Goal: Complete application form

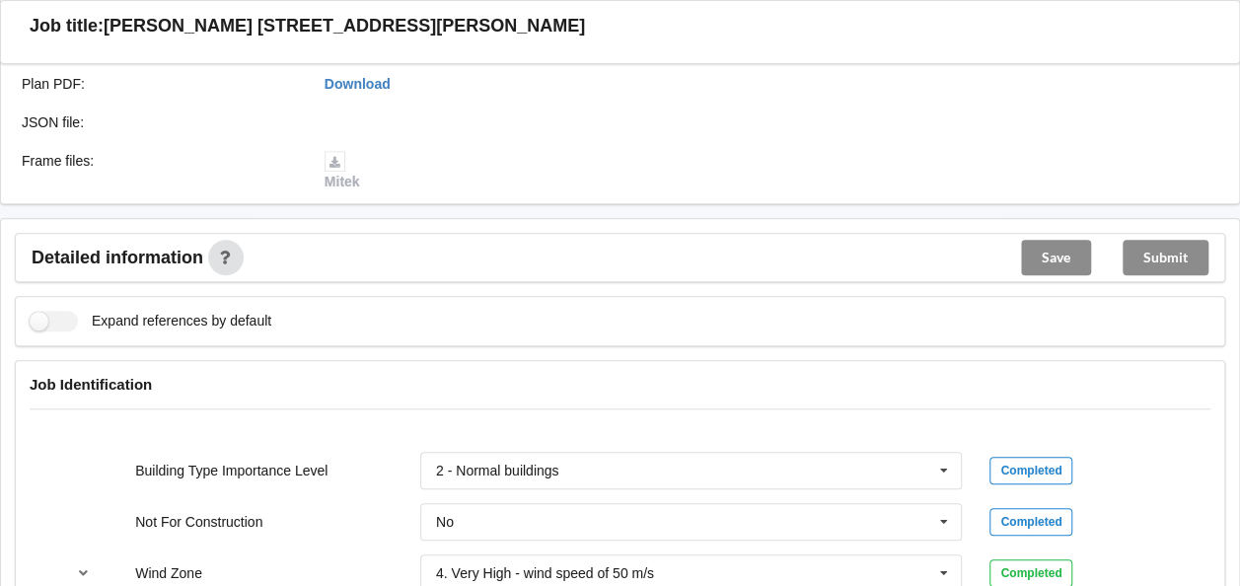
scroll to position [690, 0]
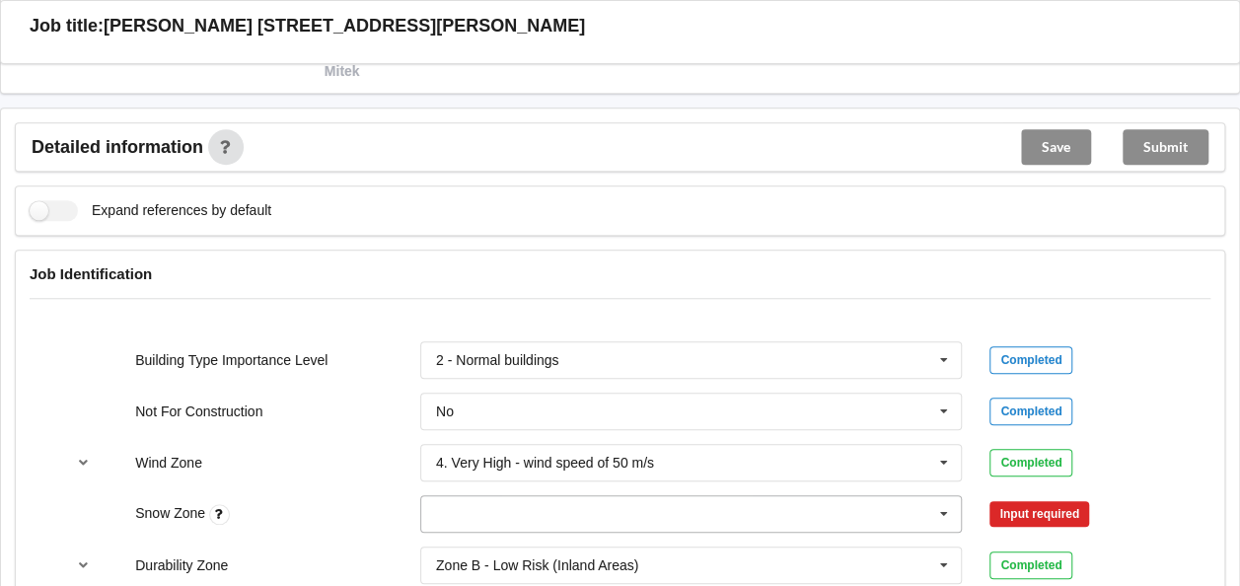
click at [945, 505] on icon at bounding box center [944, 514] width 30 height 36
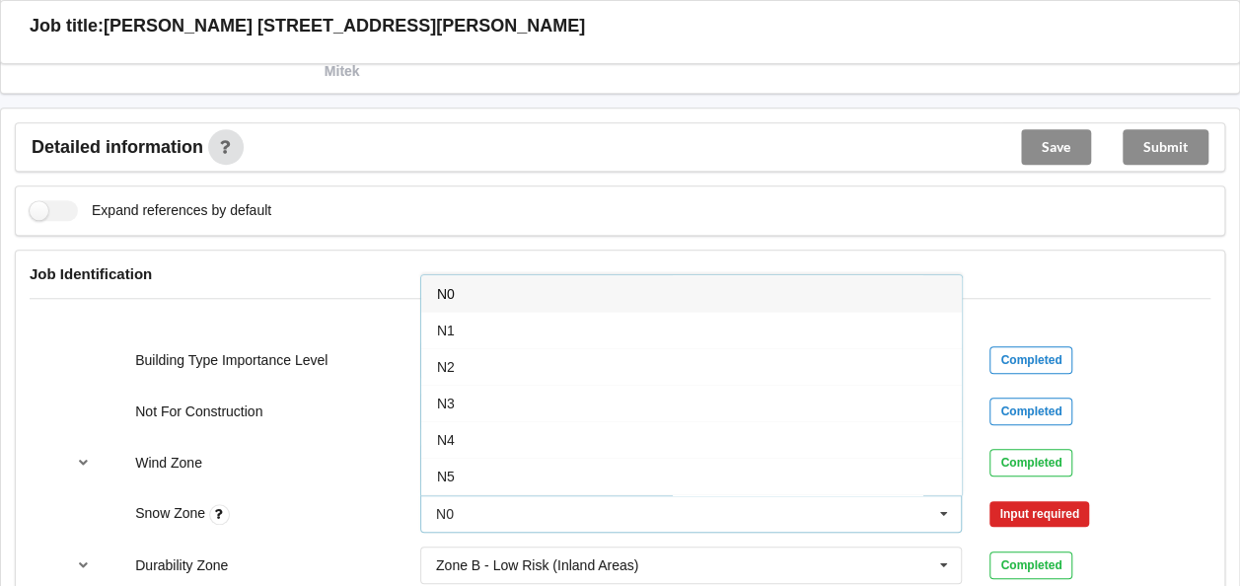
click at [456, 285] on div "N0" at bounding box center [691, 293] width 540 height 36
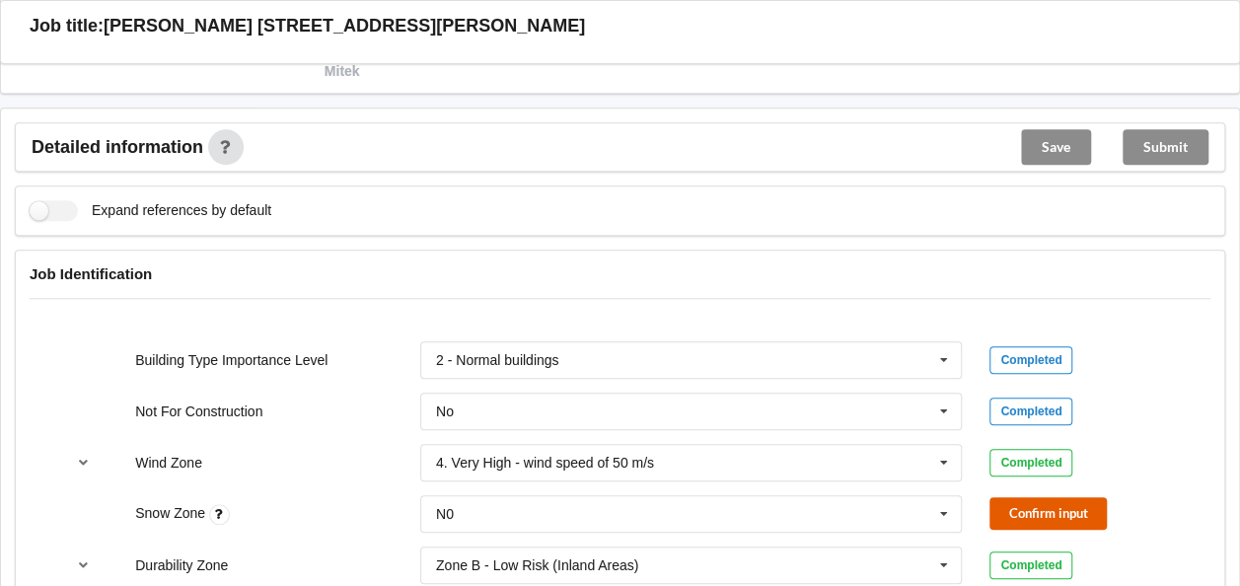
click at [1051, 512] on button "Confirm input" at bounding box center [1047, 513] width 117 height 33
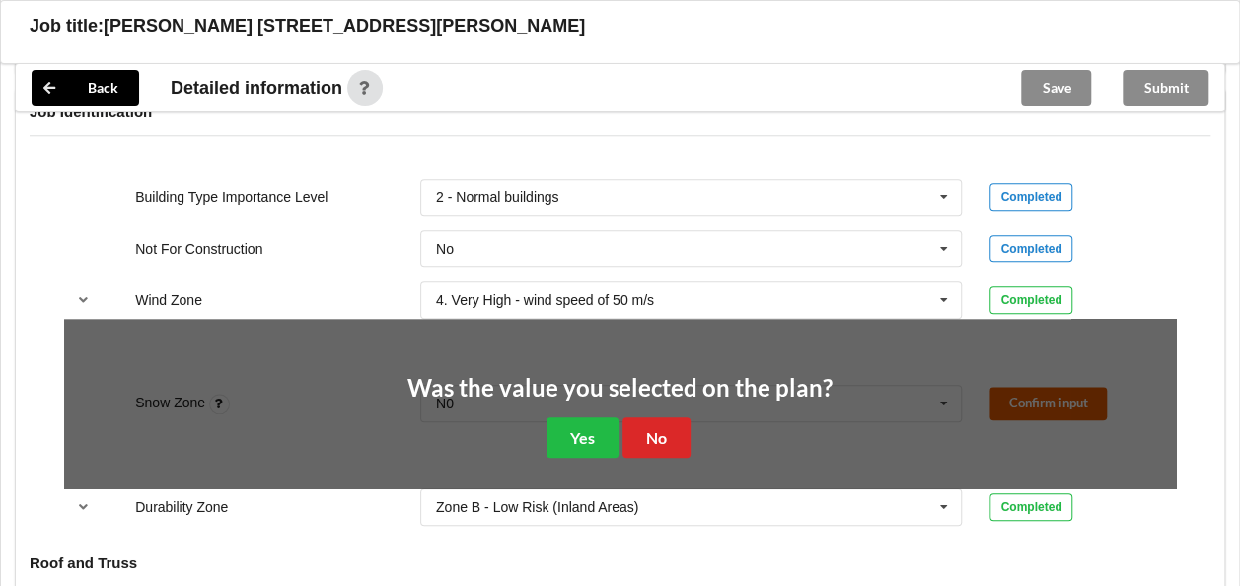
scroll to position [986, 0]
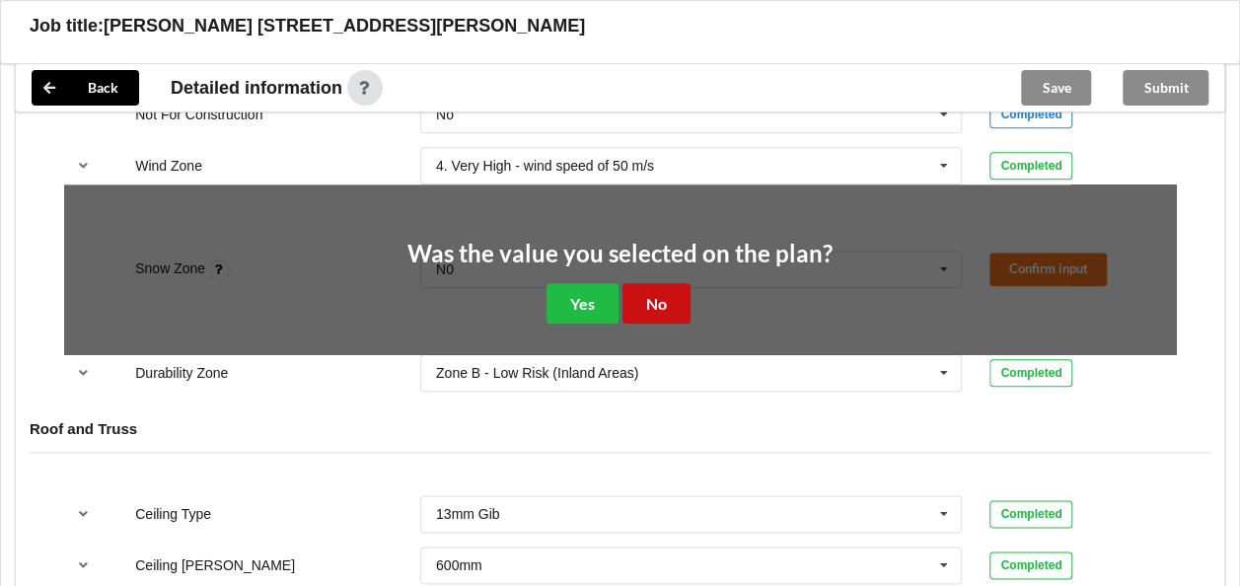
click at [665, 302] on button "No" at bounding box center [656, 303] width 68 height 40
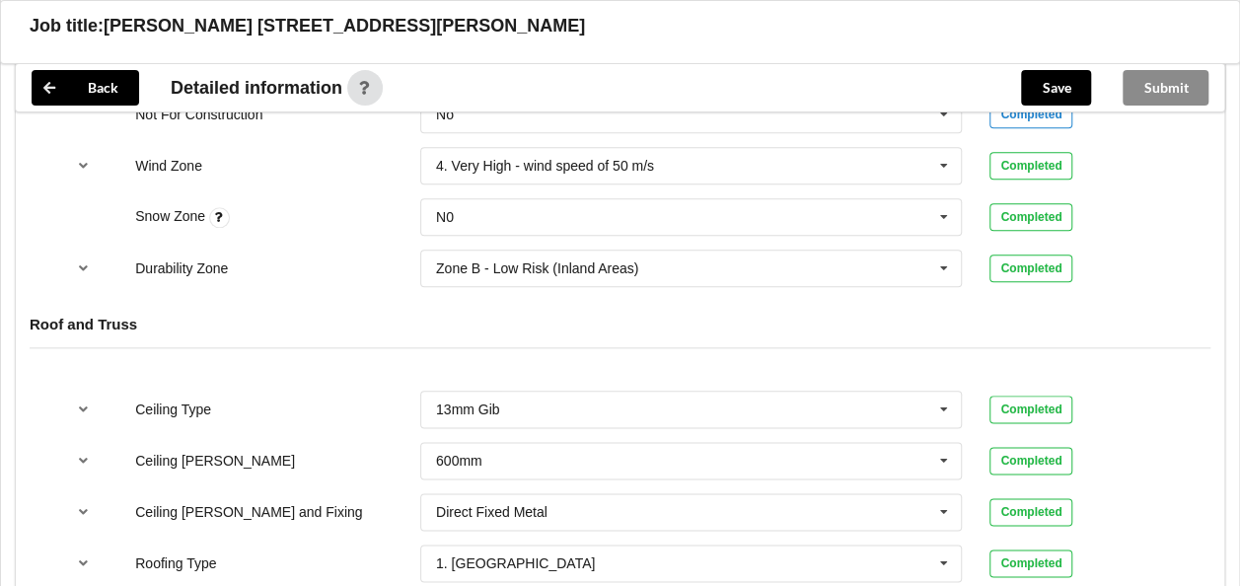
scroll to position [1381, 0]
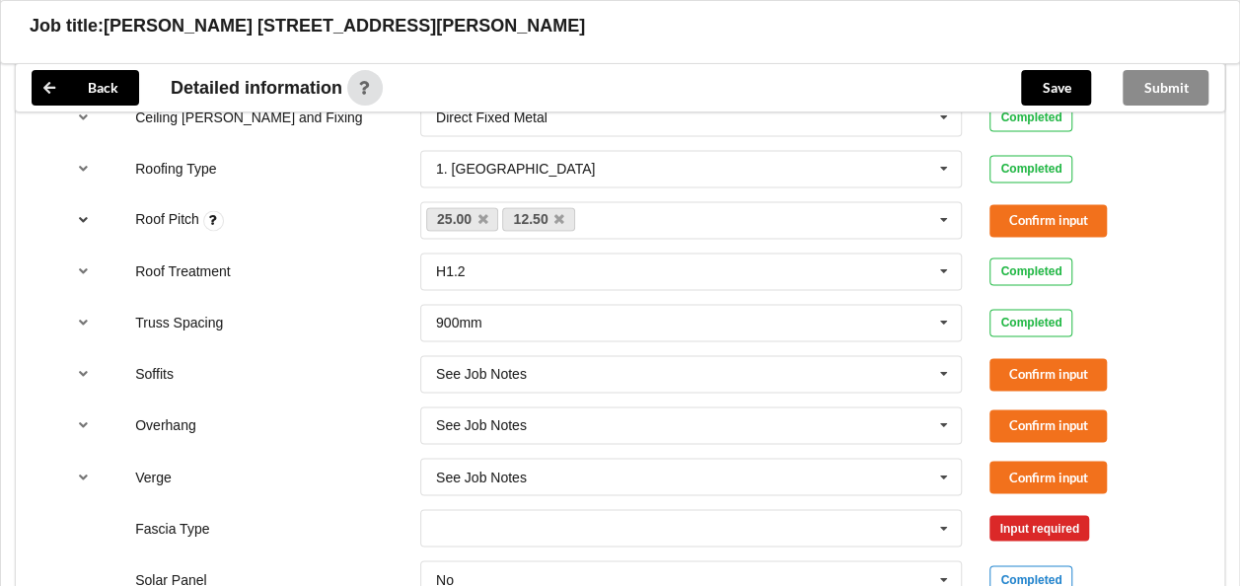
click at [79, 213] on icon "reference-toggle" at bounding box center [83, 219] width 17 height 12
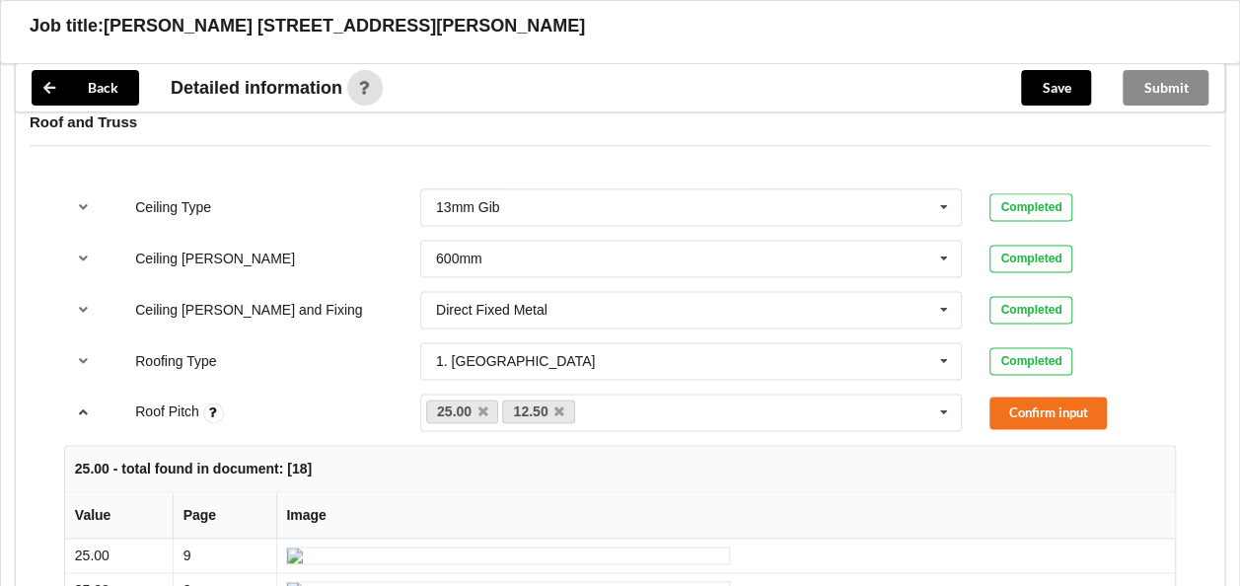
scroll to position [1141, 0]
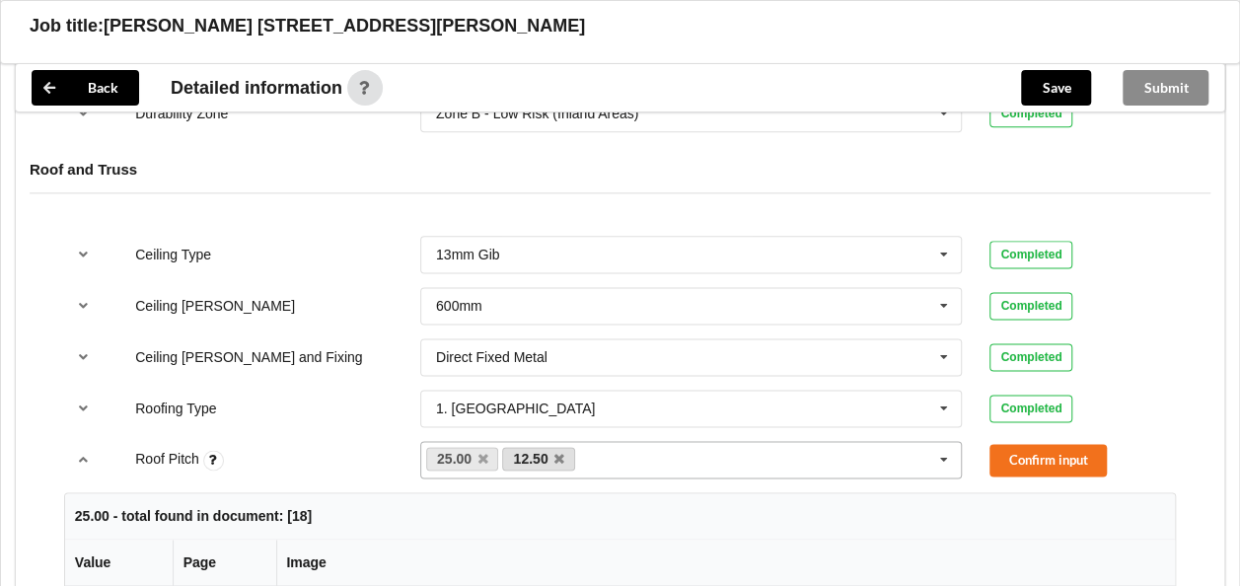
click at [563, 452] on link "12.50" at bounding box center [538, 459] width 73 height 24
click at [554, 453] on icon at bounding box center [559, 459] width 10 height 13
click at [1028, 448] on button "Confirm input" at bounding box center [1047, 460] width 117 height 33
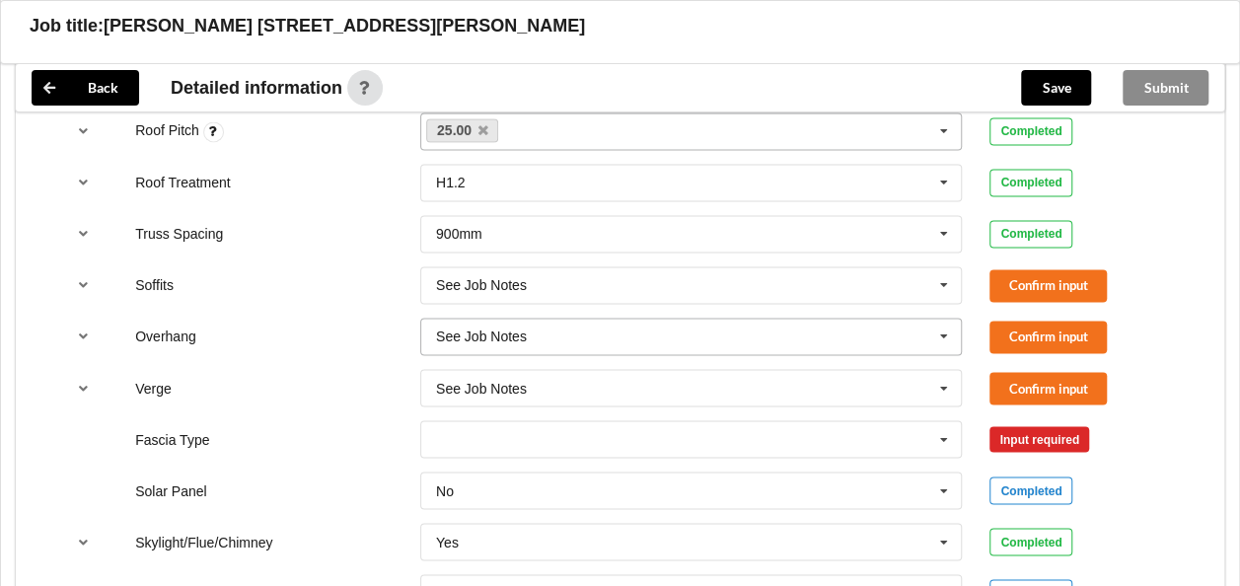
scroll to position [1634, 0]
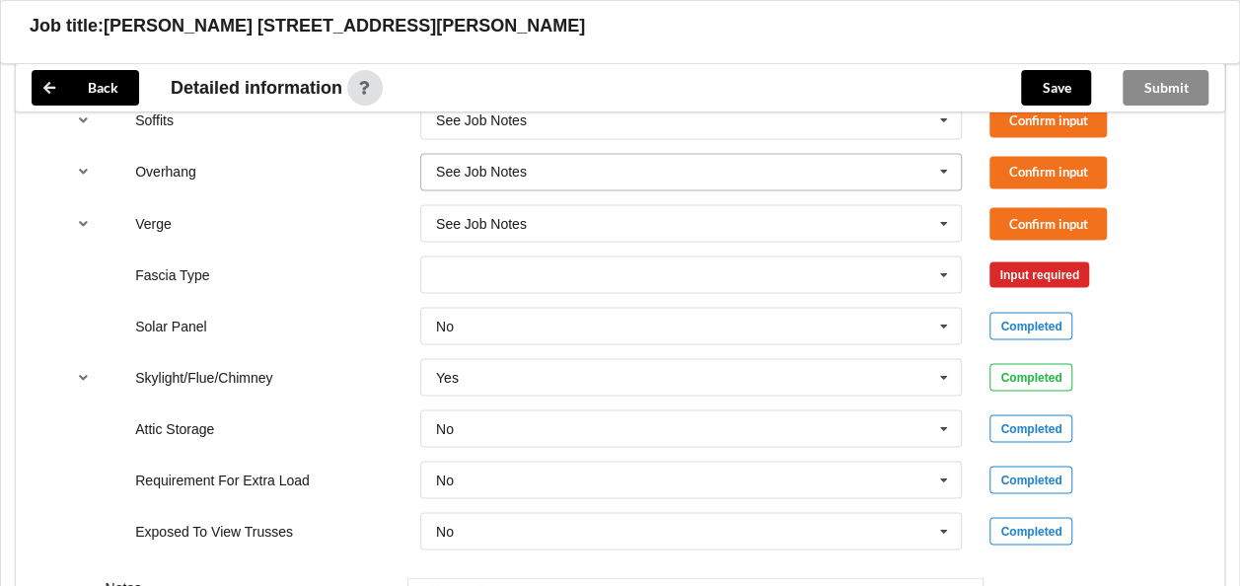
click at [941, 166] on icon at bounding box center [944, 172] width 30 height 36
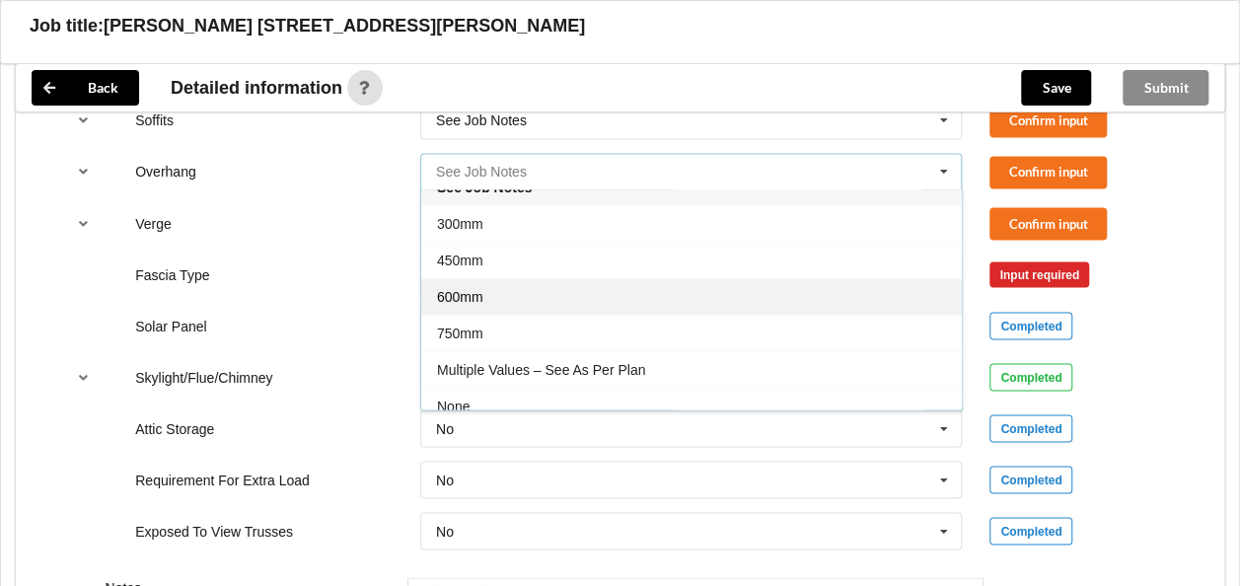
scroll to position [32, 0]
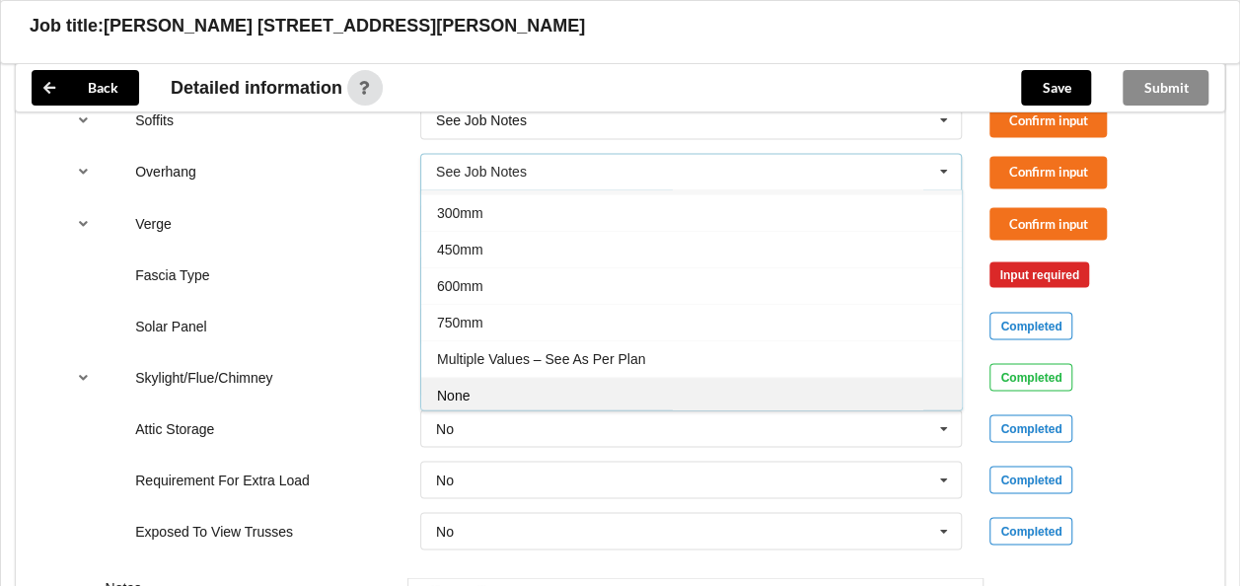
click at [460, 388] on span "None" at bounding box center [453, 396] width 33 height 16
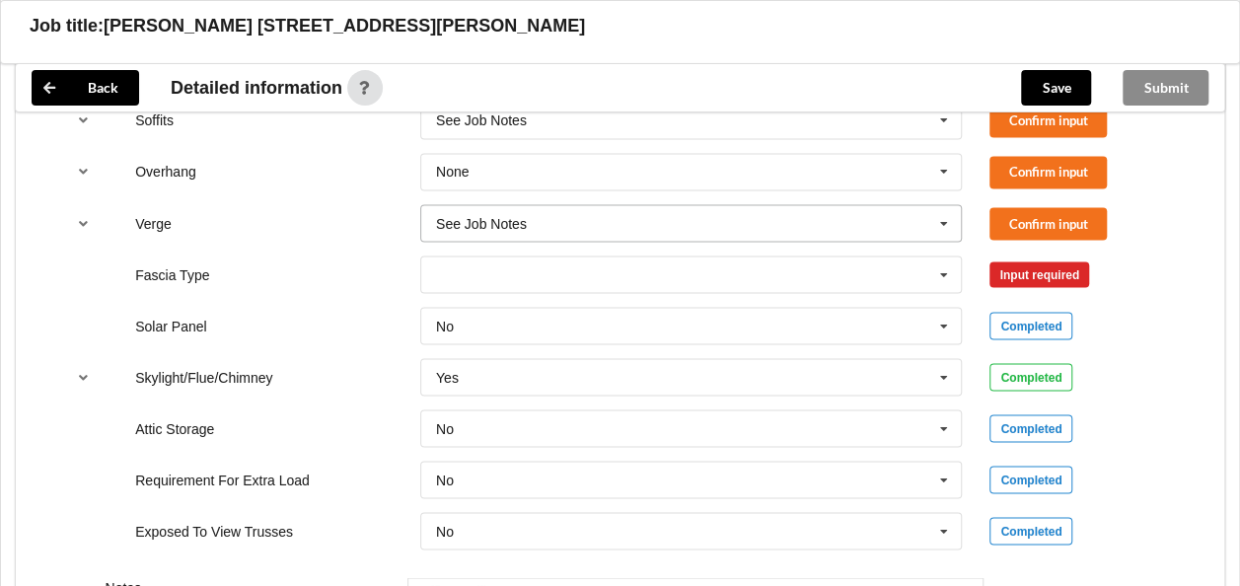
click at [941, 212] on icon at bounding box center [944, 223] width 30 height 36
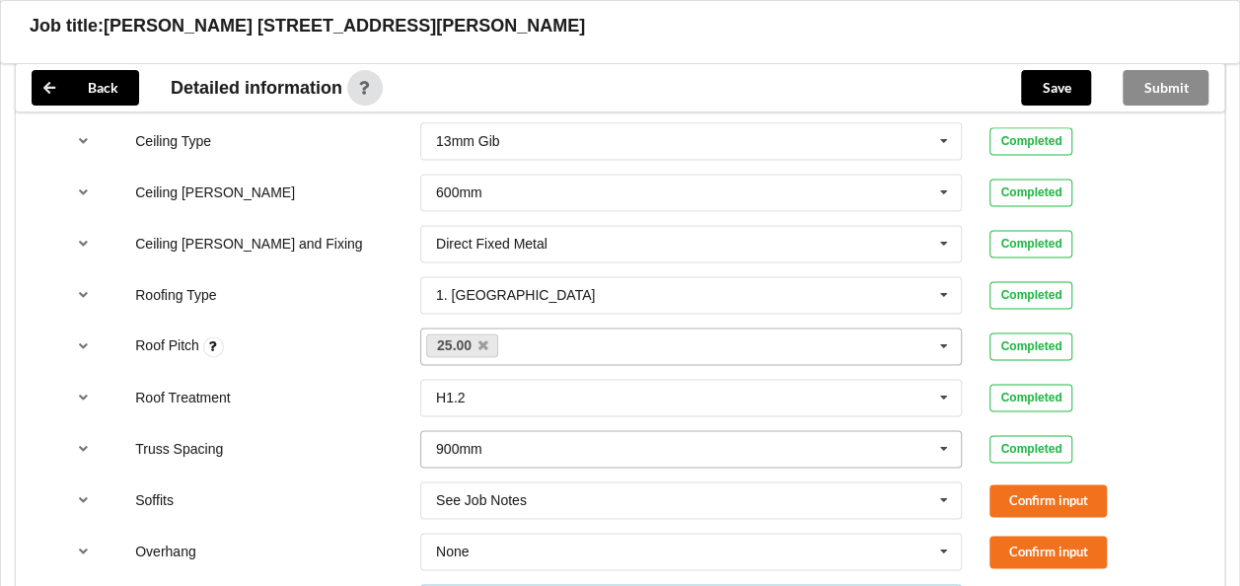
scroll to position [1368, 0]
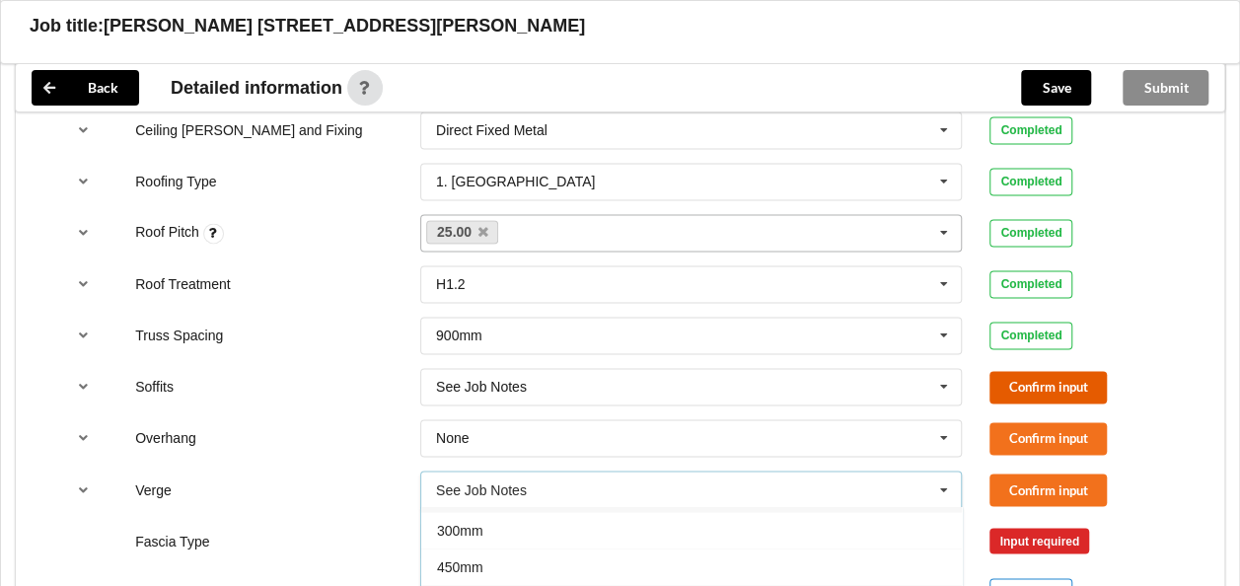
click at [1063, 379] on button "Confirm input" at bounding box center [1047, 387] width 117 height 33
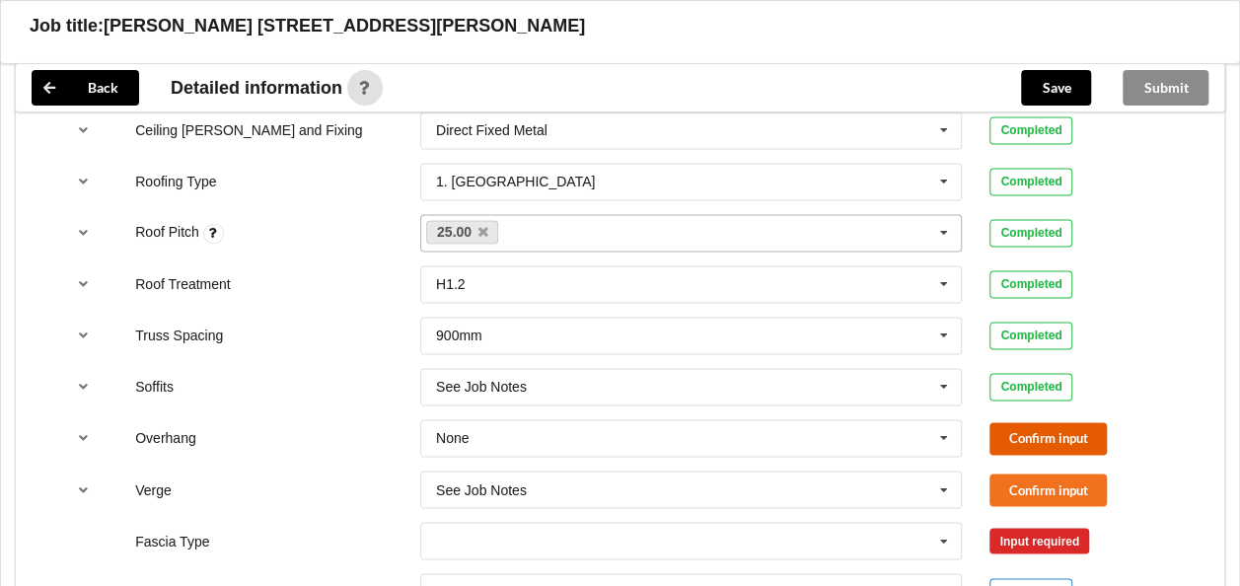
click at [1070, 424] on button "Confirm input" at bounding box center [1047, 438] width 117 height 33
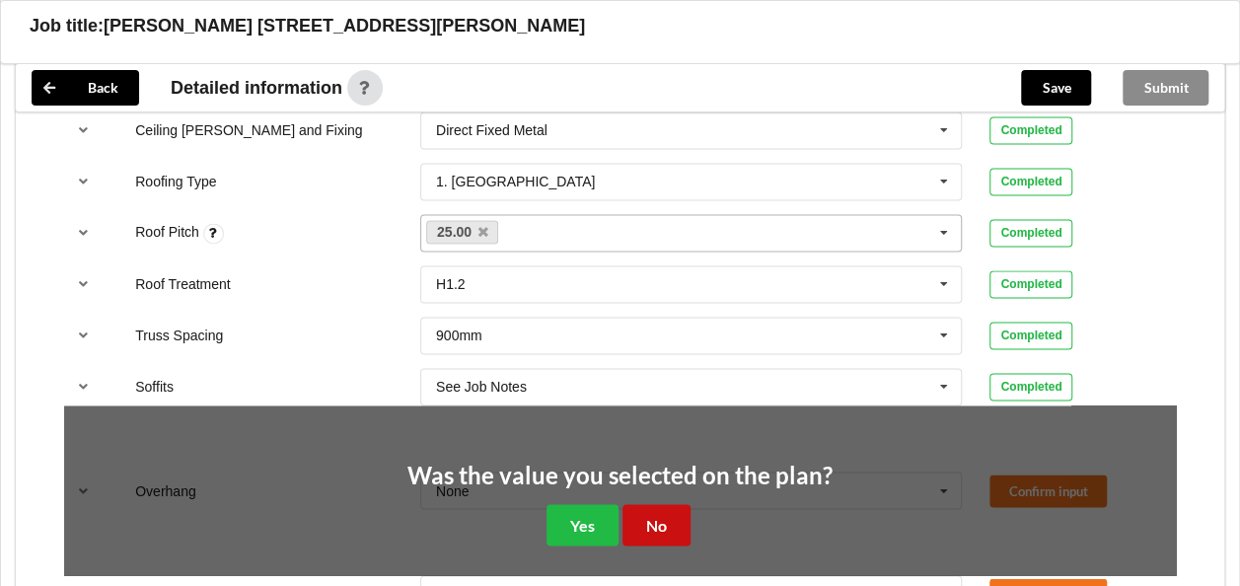
click at [657, 529] on button "No" at bounding box center [656, 524] width 68 height 40
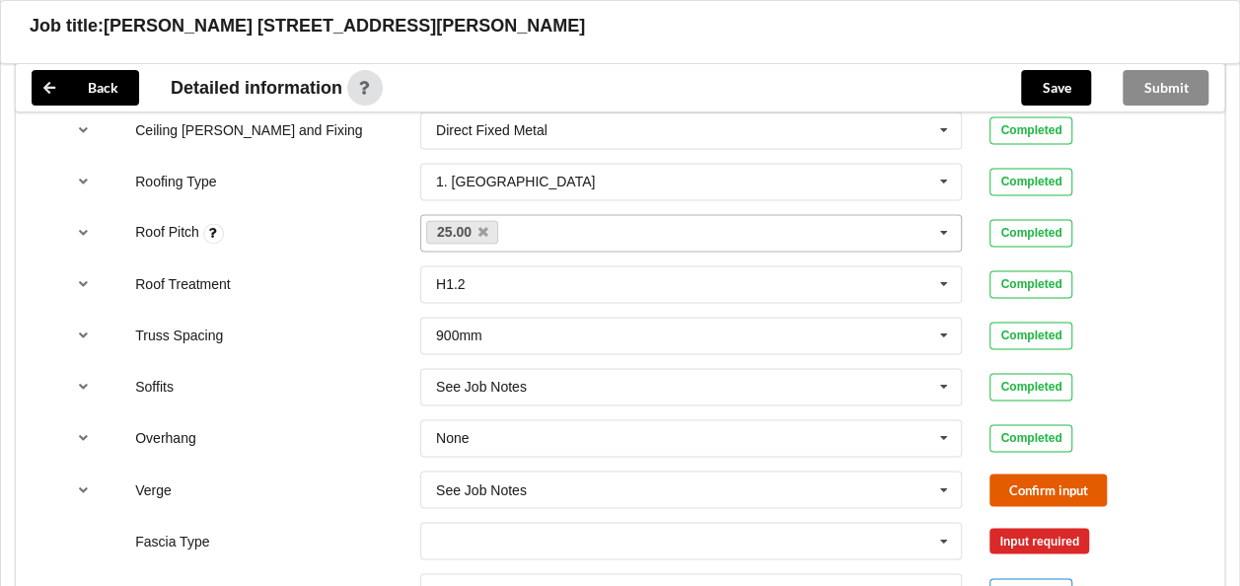
click at [1063, 480] on button "Confirm input" at bounding box center [1047, 489] width 117 height 33
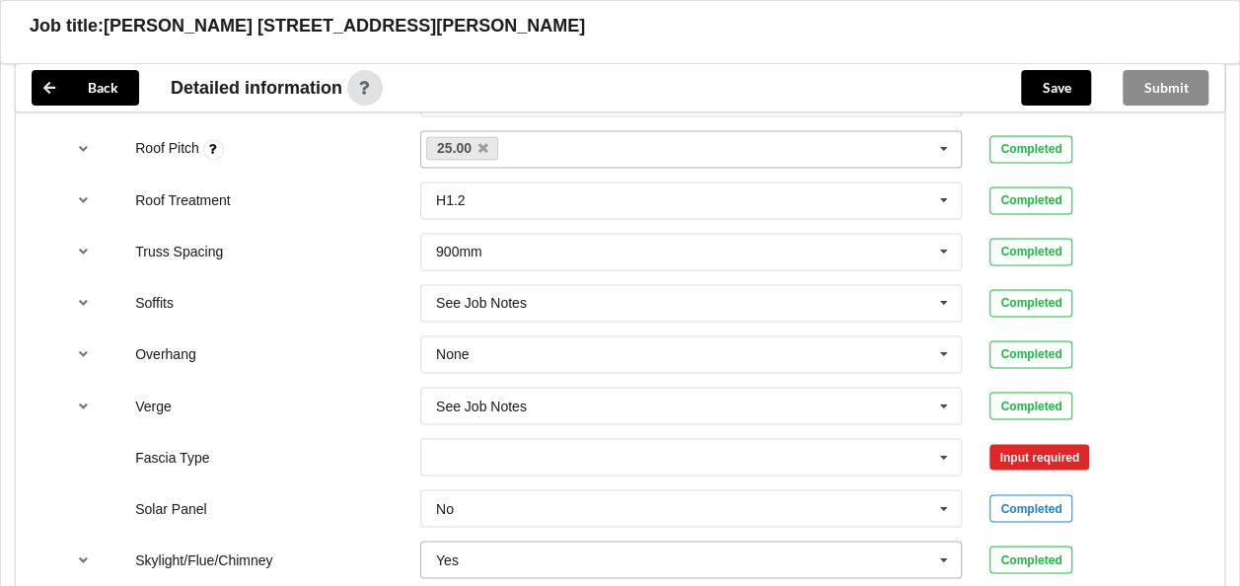
scroll to position [1565, 0]
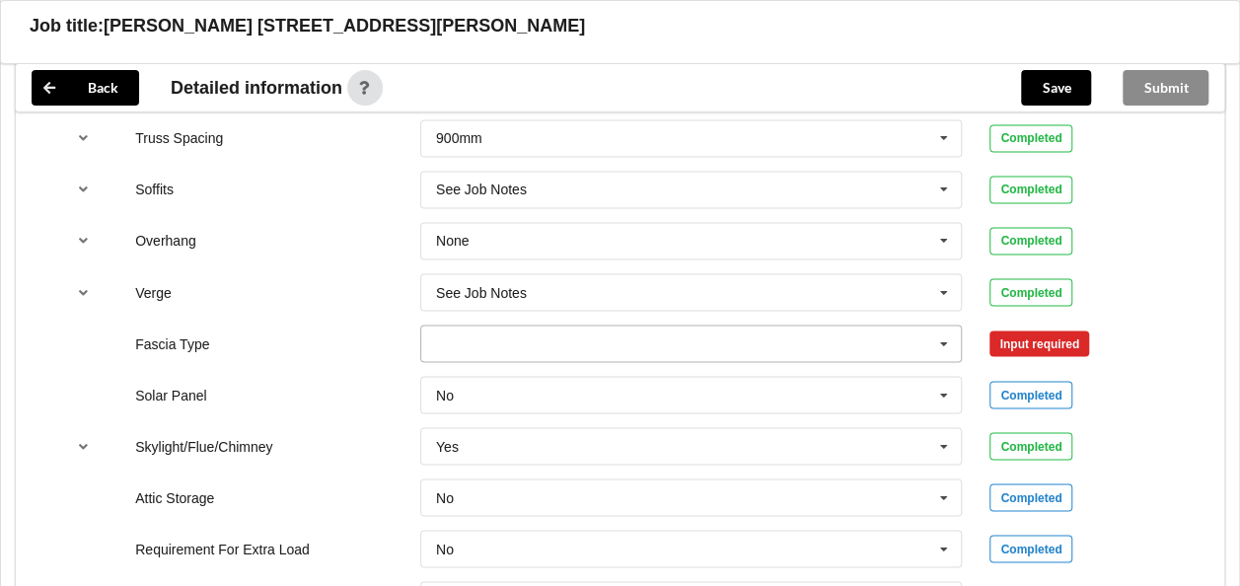
click at [941, 334] on icon at bounding box center [944, 343] width 30 height 36
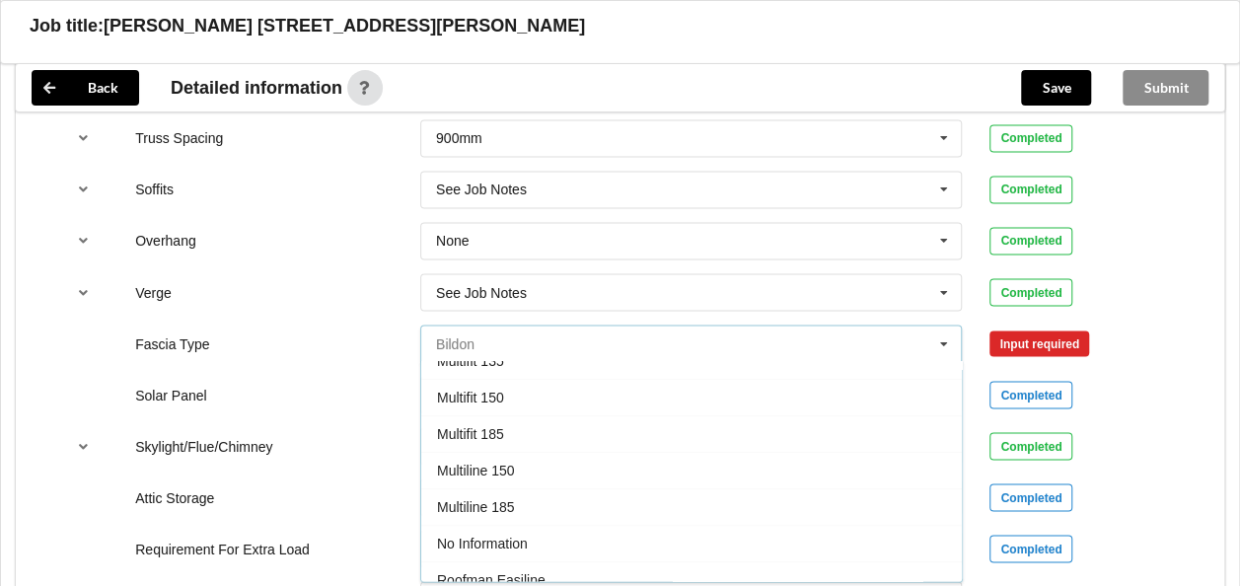
scroll to position [592, 0]
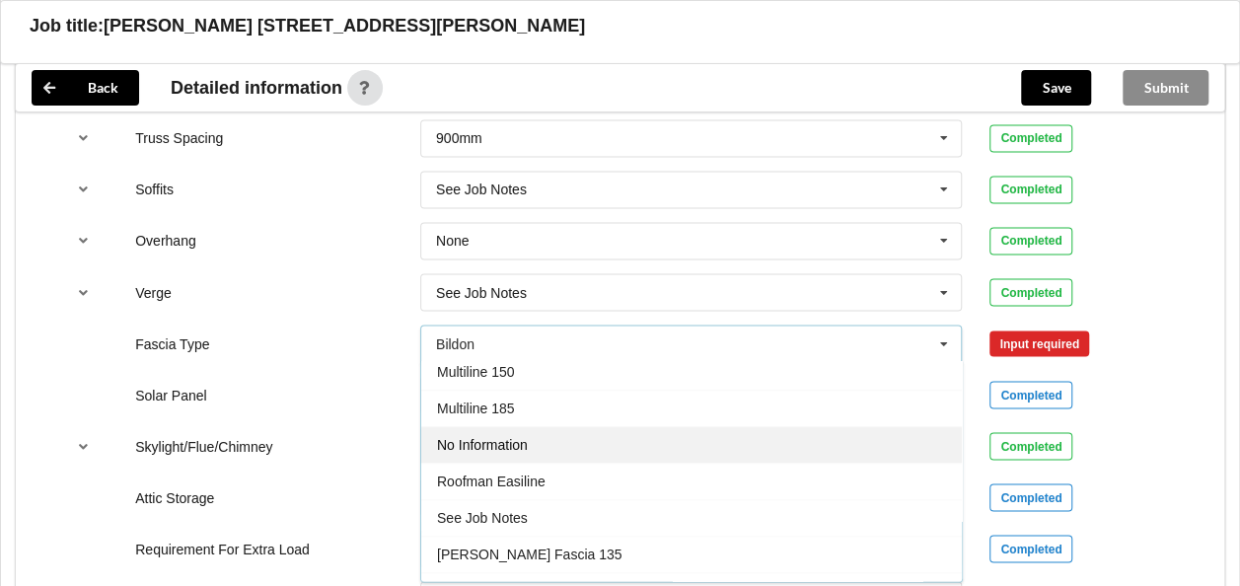
click at [517, 437] on span "No Information" at bounding box center [482, 445] width 91 height 16
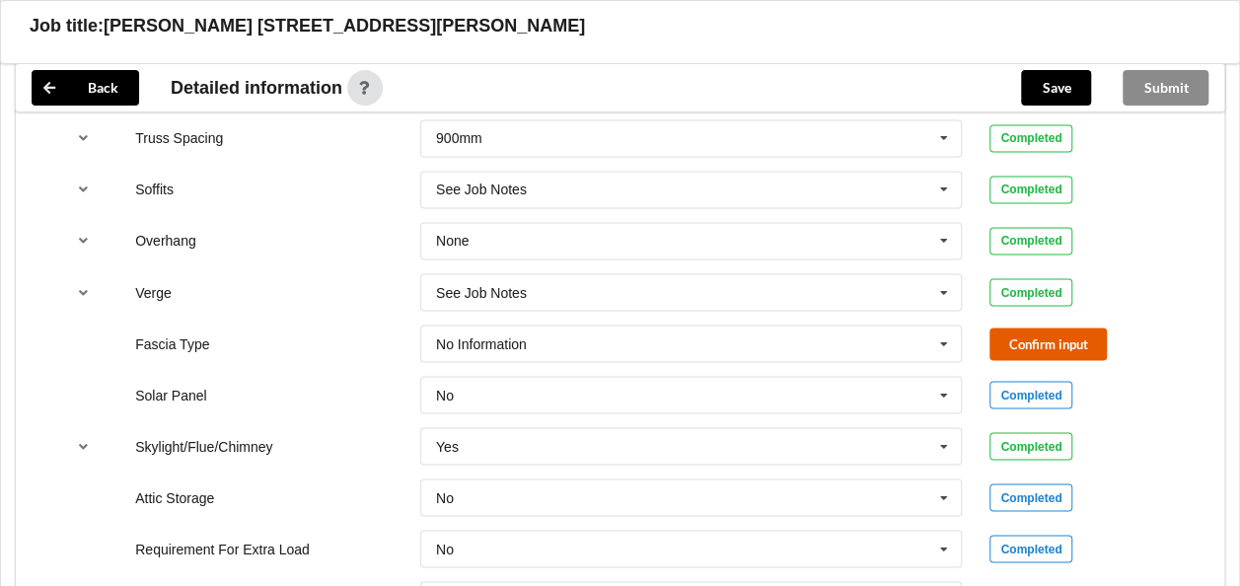
click at [1067, 327] on button "Confirm input" at bounding box center [1047, 343] width 117 height 33
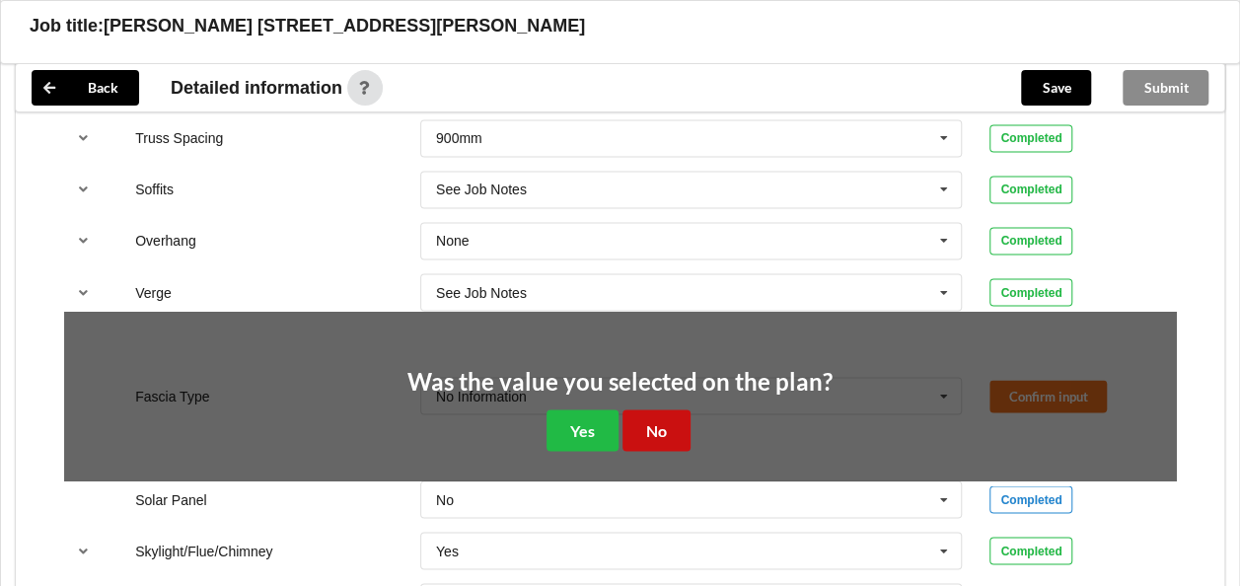
click at [652, 430] on button "No" at bounding box center [656, 429] width 68 height 40
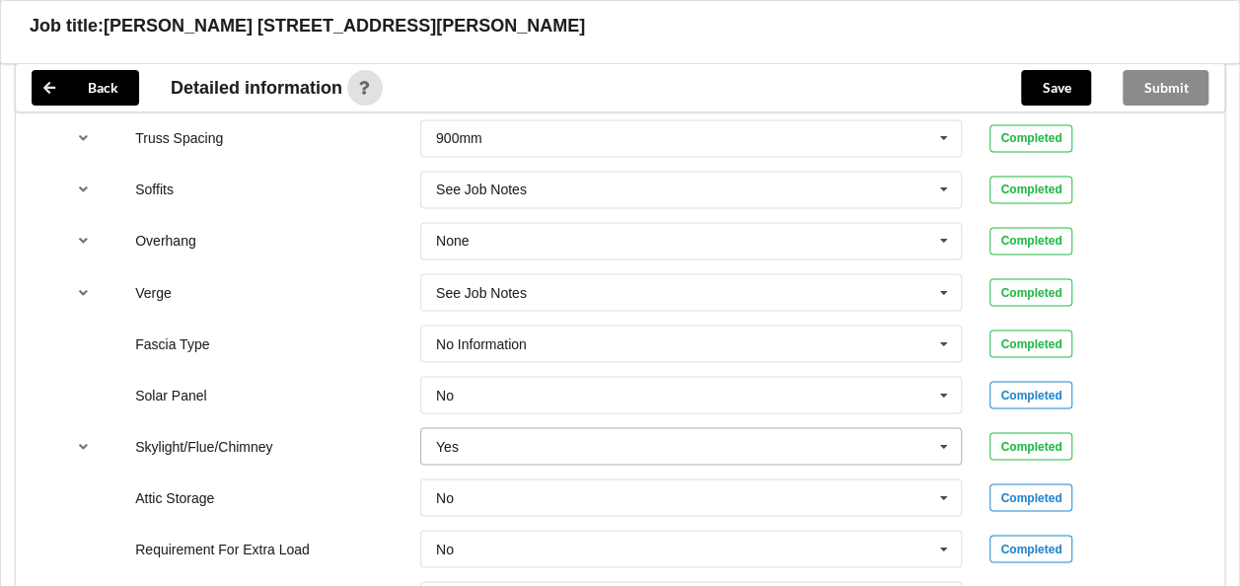
scroll to position [1861, 0]
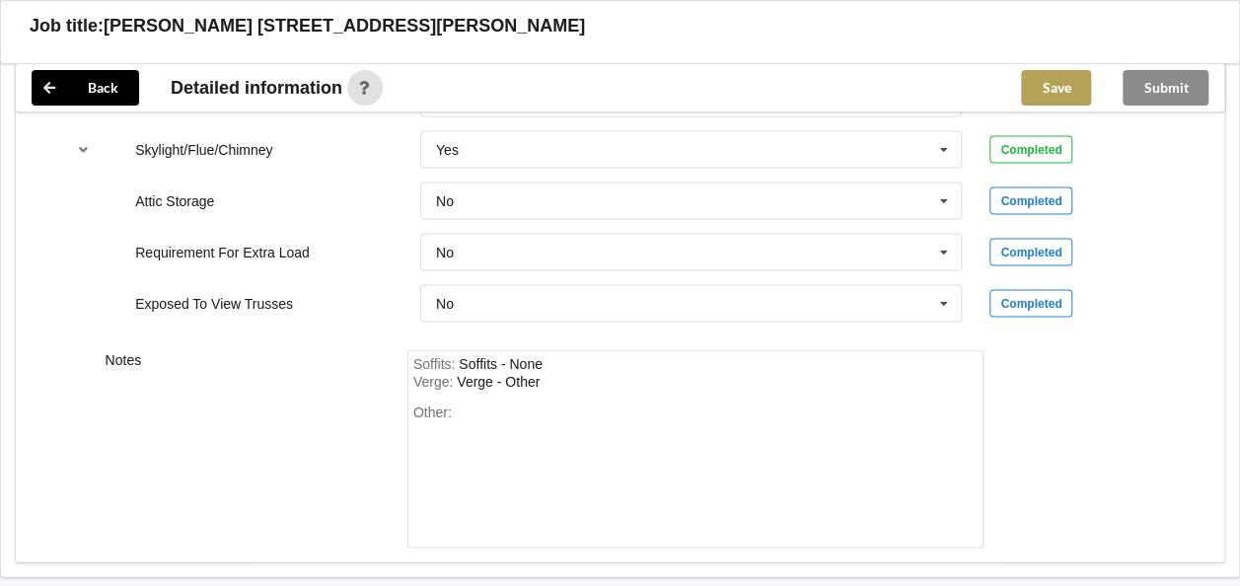
click at [1061, 79] on button "Save" at bounding box center [1056, 87] width 70 height 35
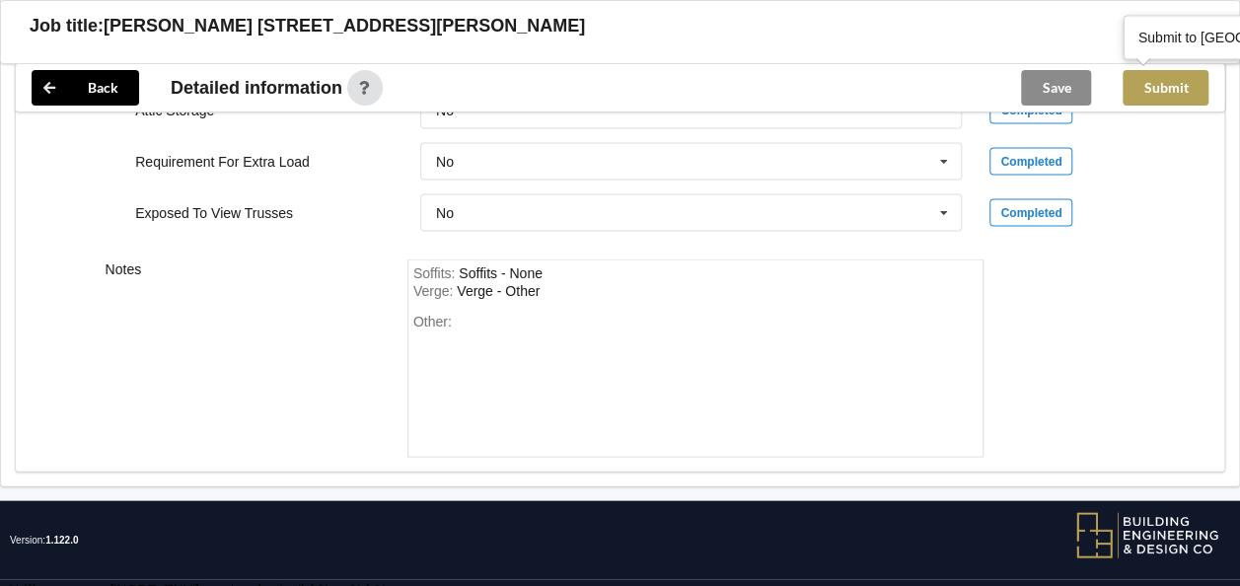
click at [1183, 93] on button "Submit" at bounding box center [1165, 87] width 86 height 35
